Goal: Transaction & Acquisition: Purchase product/service

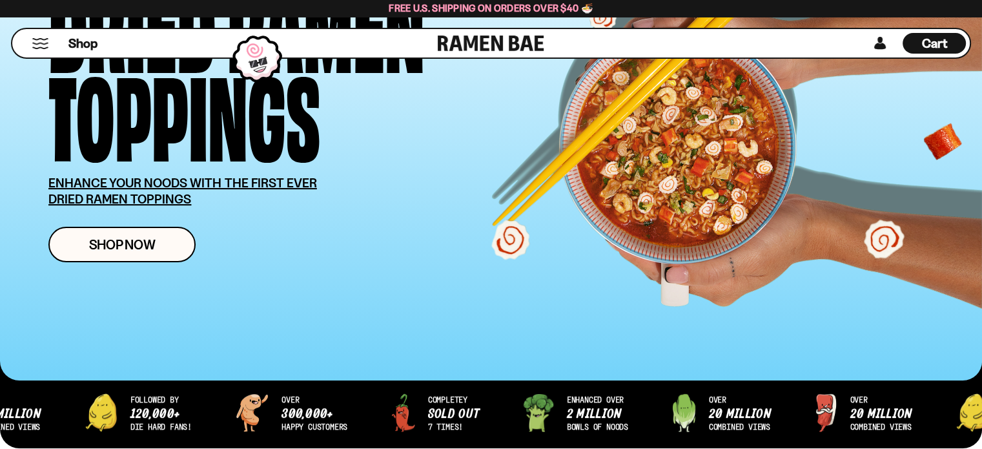
scroll to position [194, 0]
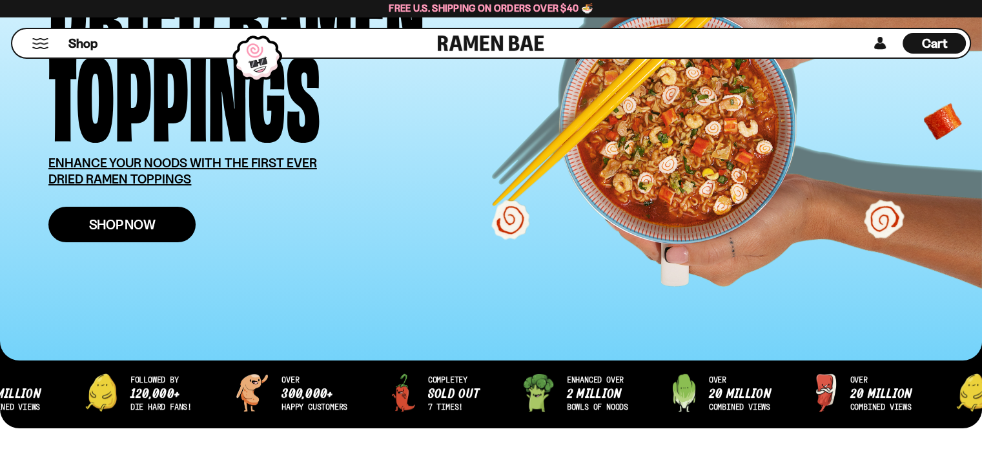
click at [101, 218] on span "Shop Now" at bounding box center [122, 225] width 66 height 14
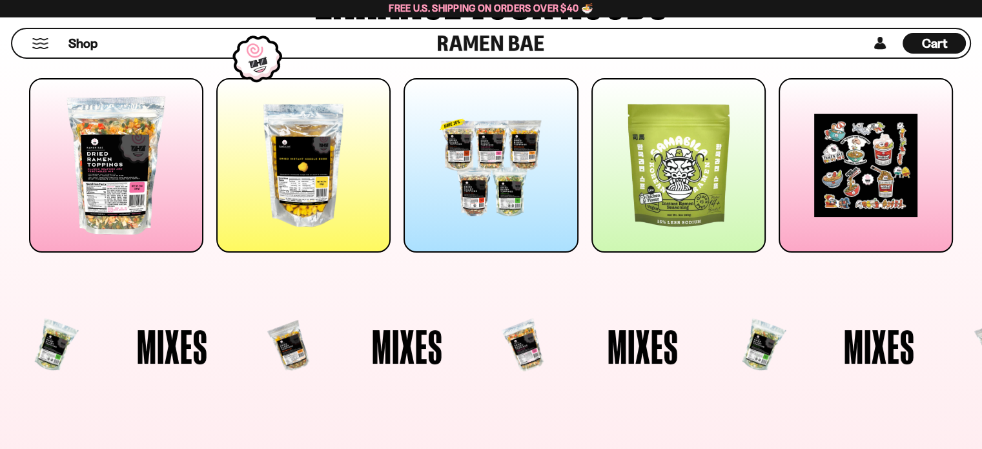
scroll to position [387, 0]
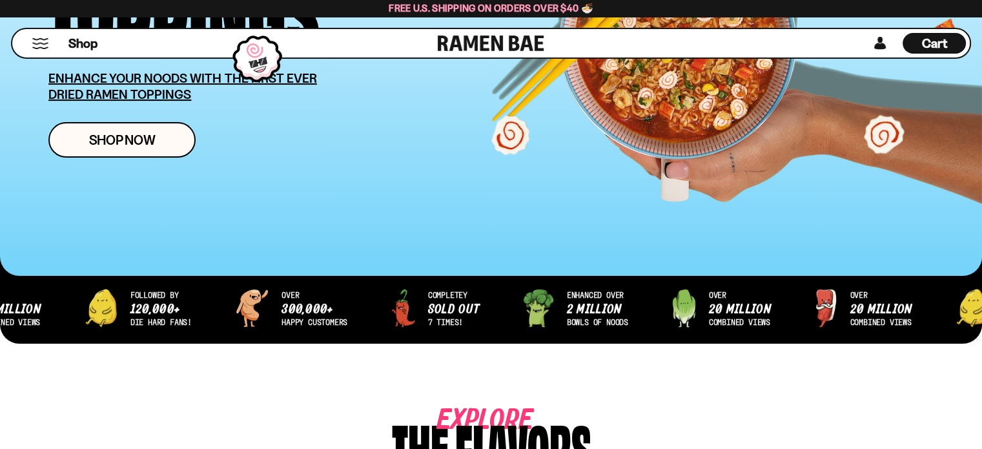
scroll to position [258, 0]
